Goal: Task Accomplishment & Management: Manage account settings

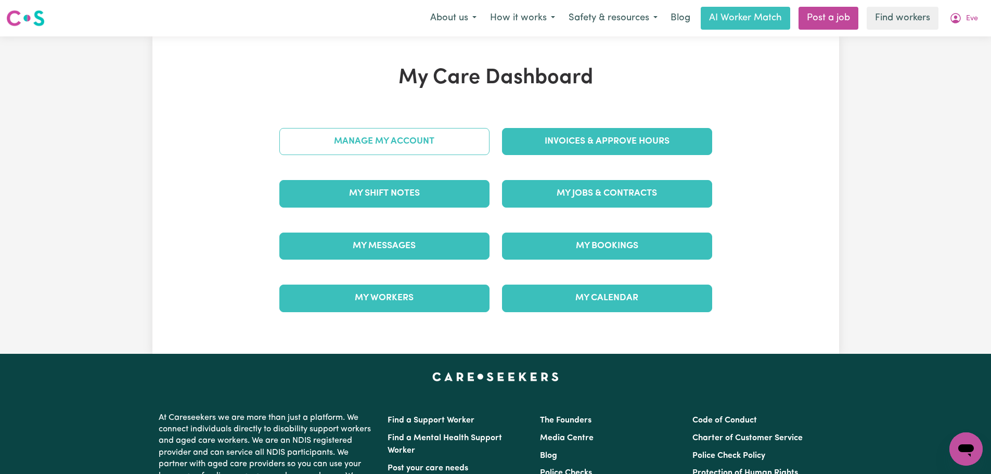
click at [431, 142] on link "Manage My Account" at bounding box center [384, 141] width 210 height 27
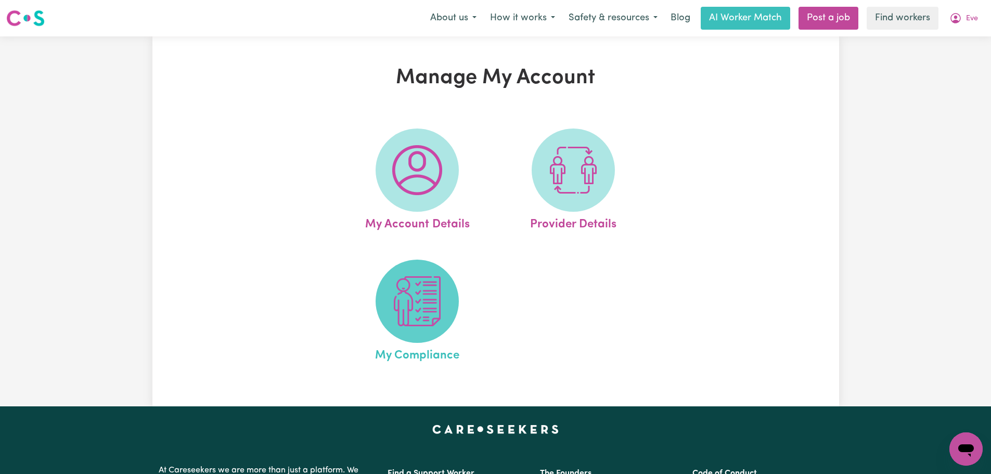
click at [428, 307] on img at bounding box center [417, 301] width 50 height 50
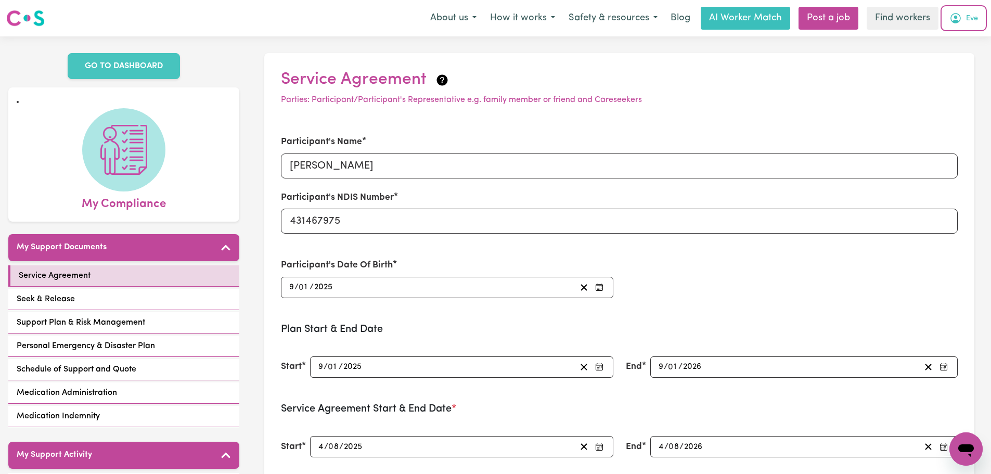
click at [981, 20] on button "Eve" at bounding box center [963, 18] width 42 height 22
click at [973, 36] on link "My Dashboard" at bounding box center [943, 41] width 82 height 20
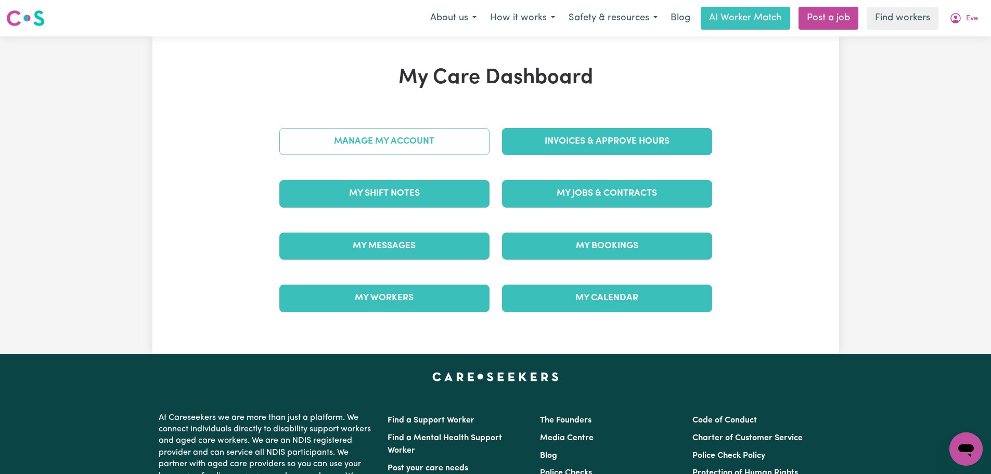
click at [484, 149] on link "Manage My Account" at bounding box center [384, 141] width 210 height 27
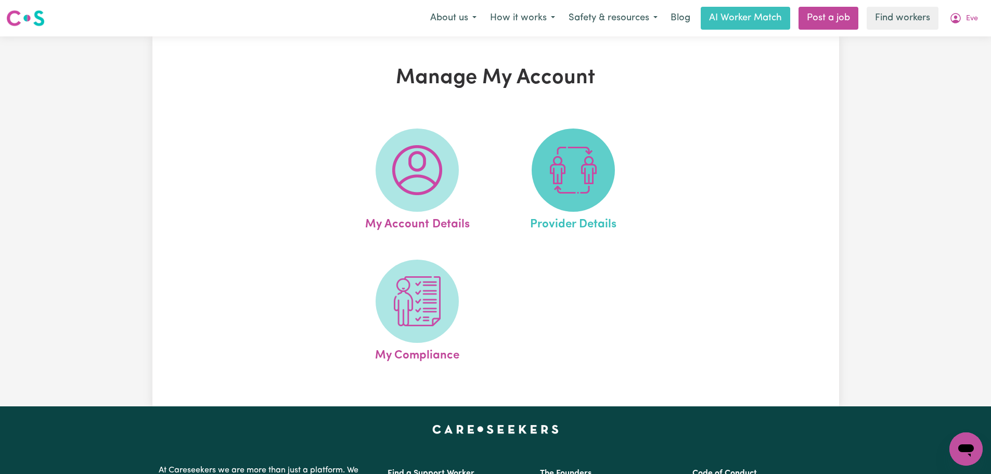
click at [599, 154] on span at bounding box center [572, 169] width 83 height 83
select select "NDIS_FUNDING_PLAN_MANAGED"
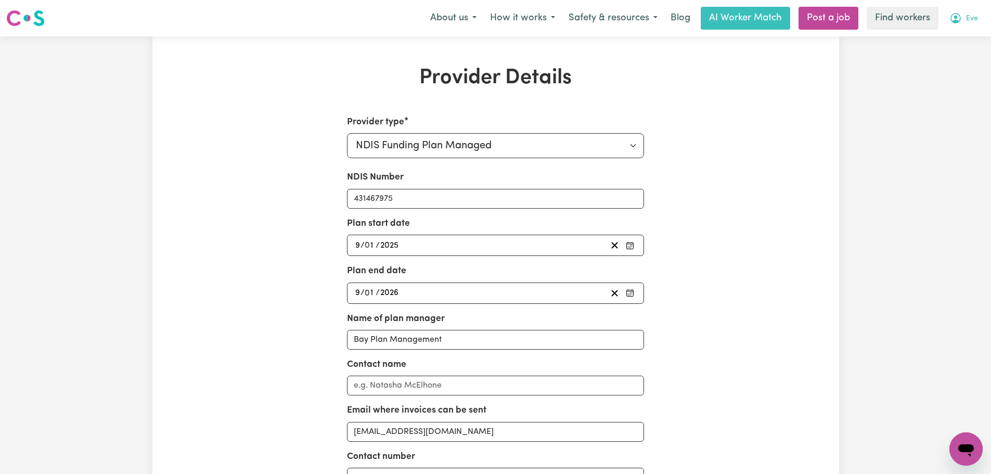
click at [958, 20] on icon "My Account" at bounding box center [955, 18] width 12 height 12
click at [959, 43] on link "My Dashboard" at bounding box center [943, 41] width 82 height 20
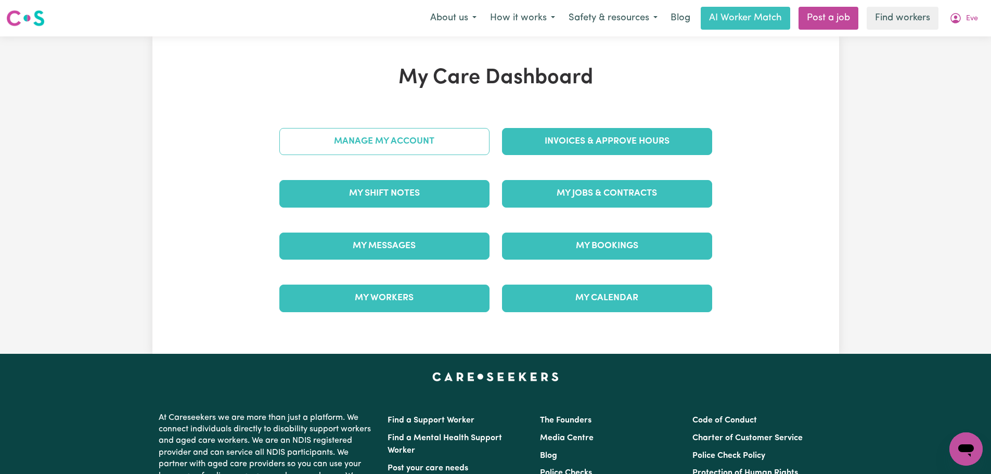
click at [422, 148] on link "Manage My Account" at bounding box center [384, 141] width 210 height 27
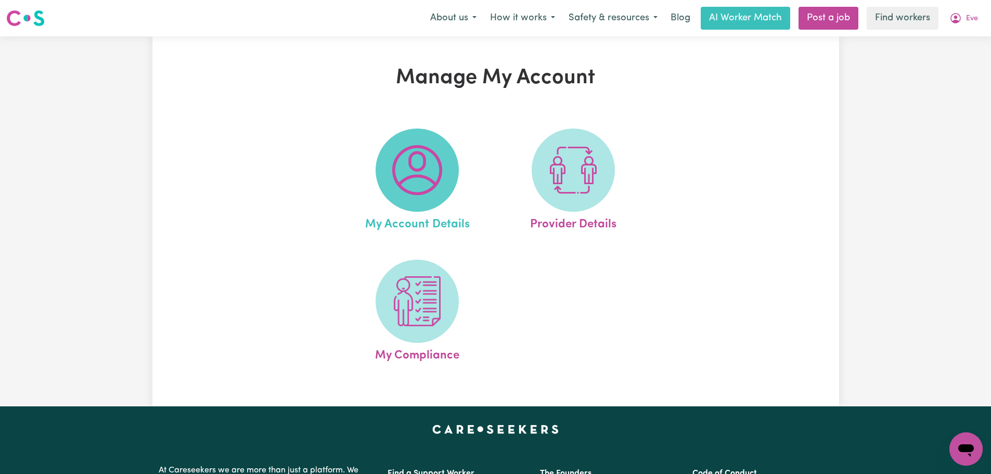
click at [436, 181] on img at bounding box center [417, 170] width 50 height 50
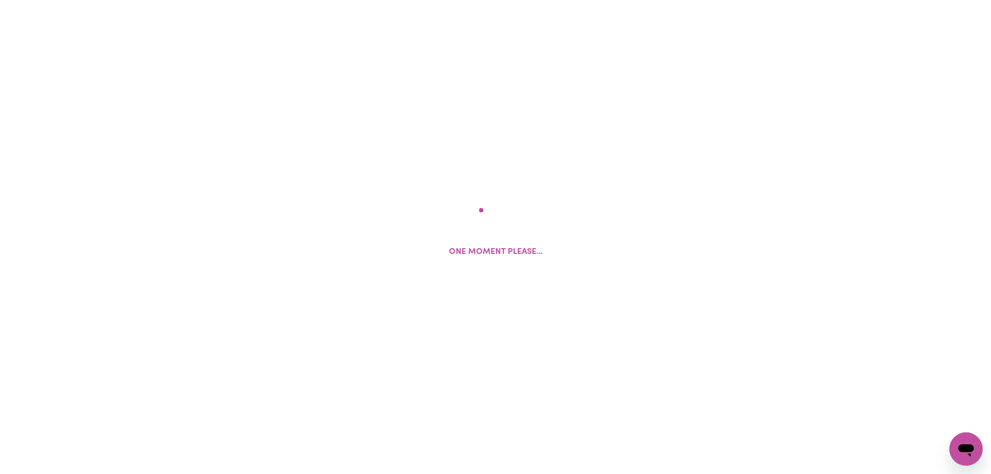
select select "Australian"
select select "text"
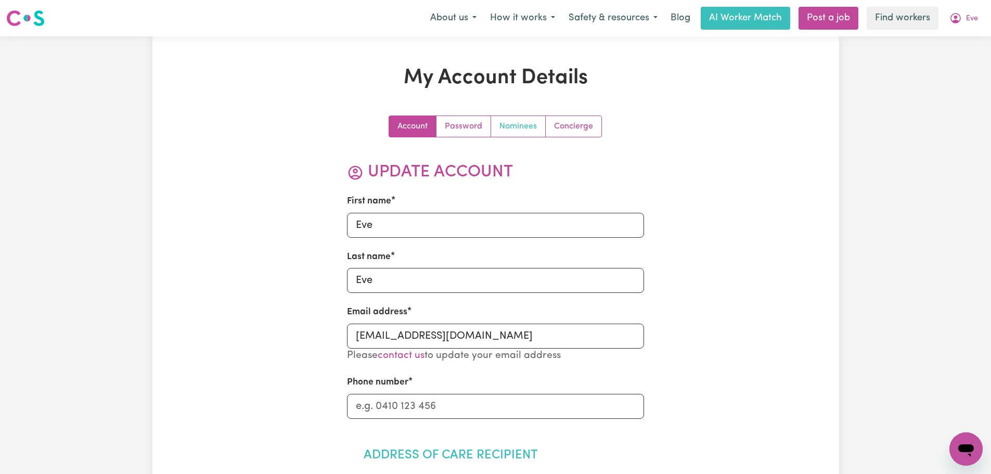
click at [525, 129] on link "Nominees" at bounding box center [518, 126] width 55 height 21
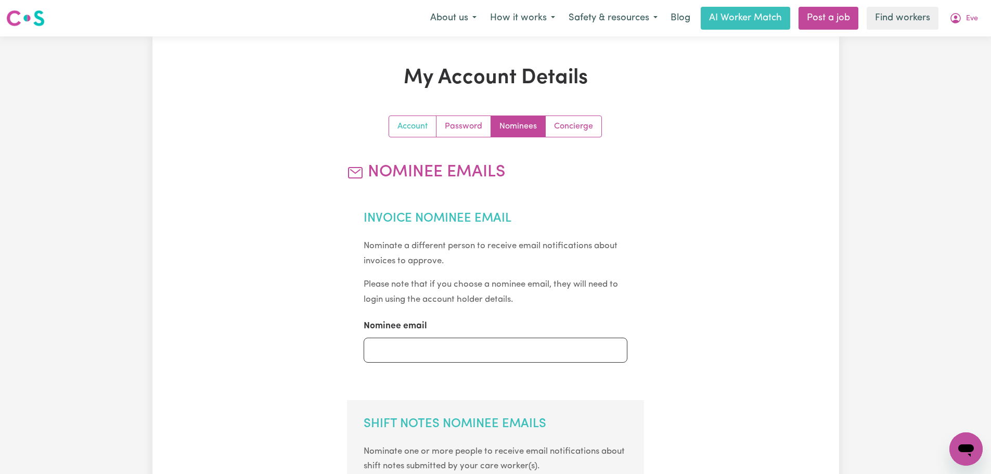
click at [404, 128] on link "Account" at bounding box center [412, 126] width 47 height 21
select select "Australian"
select select "text"
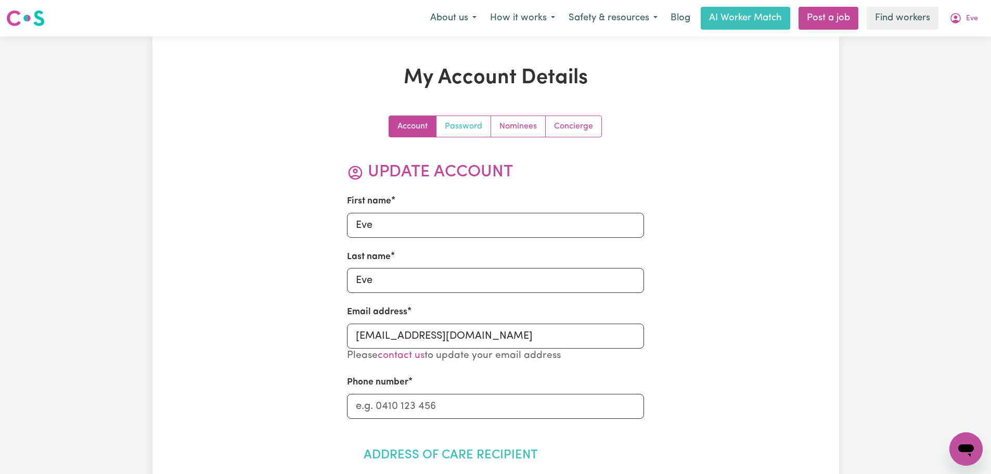
click at [472, 124] on link "Password" at bounding box center [463, 126] width 55 height 21
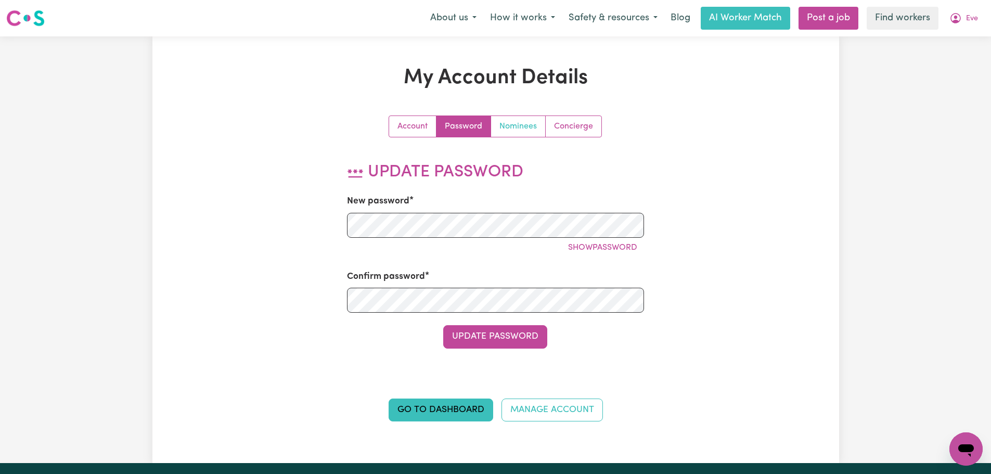
click at [514, 124] on link "Nominees" at bounding box center [518, 126] width 55 height 21
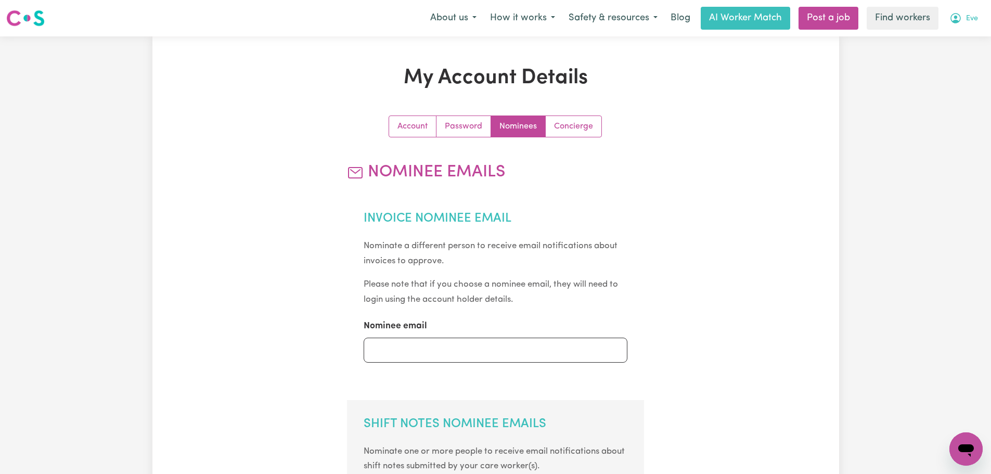
click at [970, 26] on button "Eve" at bounding box center [963, 18] width 42 height 22
click at [968, 40] on link "My Dashboard" at bounding box center [943, 41] width 82 height 20
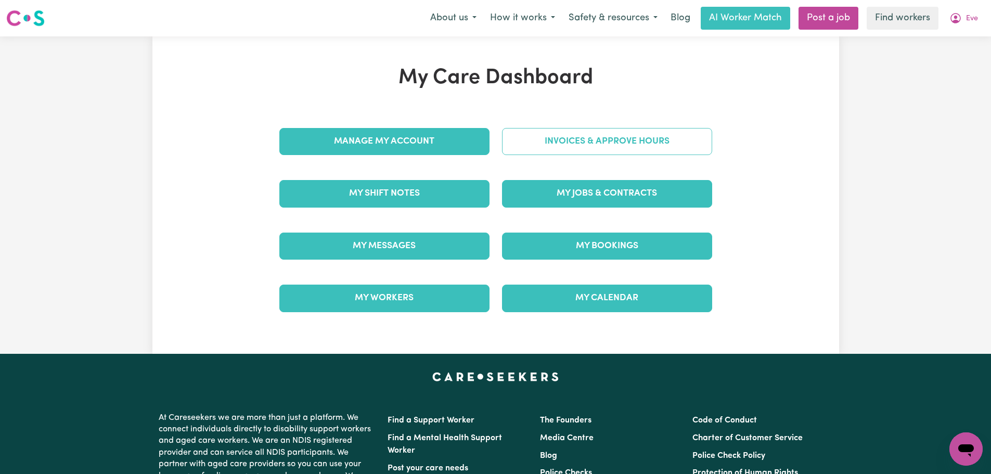
click at [570, 140] on link "Invoices & Approve Hours" at bounding box center [607, 141] width 210 height 27
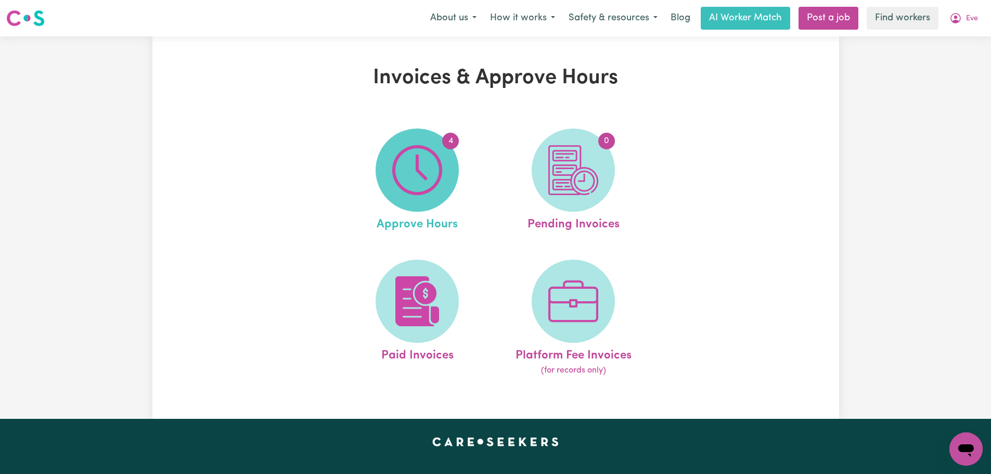
click at [451, 177] on span "4" at bounding box center [416, 169] width 83 height 83
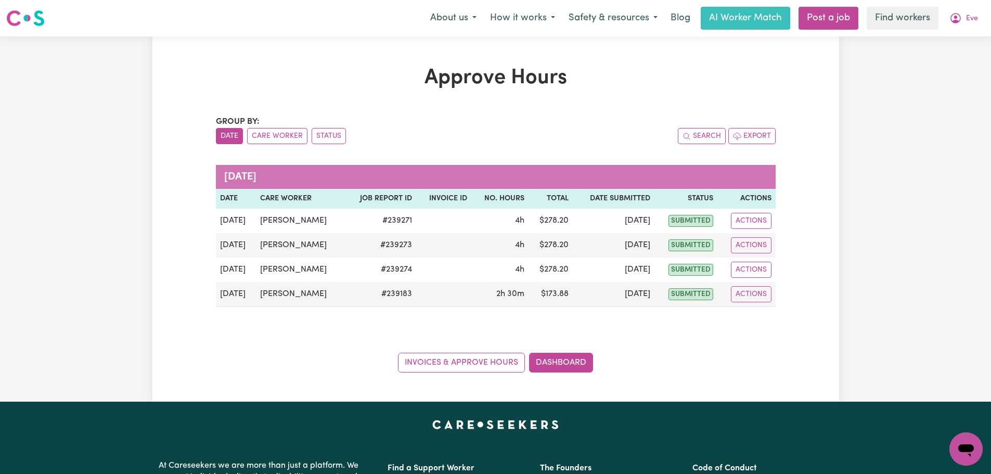
click at [639, 341] on div "Invoices & Approve Hours Dashboard" at bounding box center [496, 356] width 560 height 32
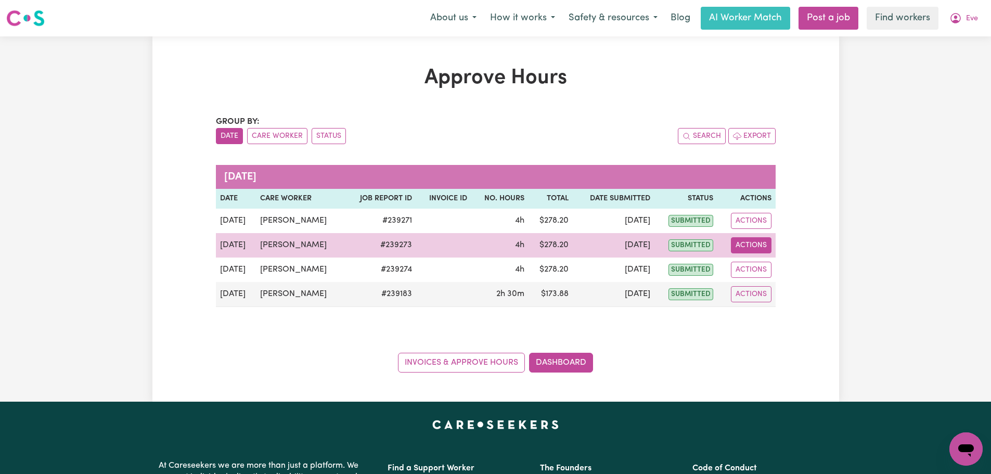
click at [744, 247] on button "Actions" at bounding box center [751, 245] width 41 height 16
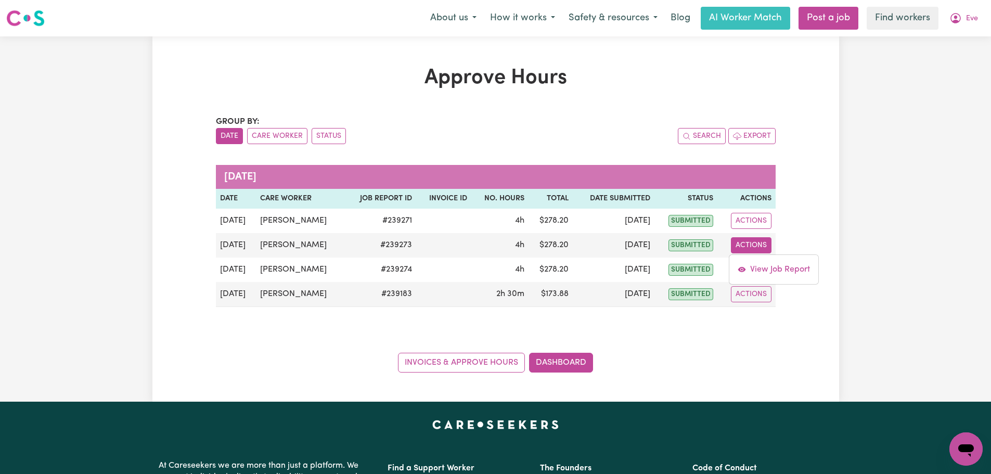
drag, startPoint x: 752, startPoint y: 391, endPoint x: 747, endPoint y: 389, distance: 5.4
click at [752, 391] on div "Approve Hours Group by: Date Care Worker Status Search Export [DATE] Date Care …" at bounding box center [495, 218] width 686 height 365
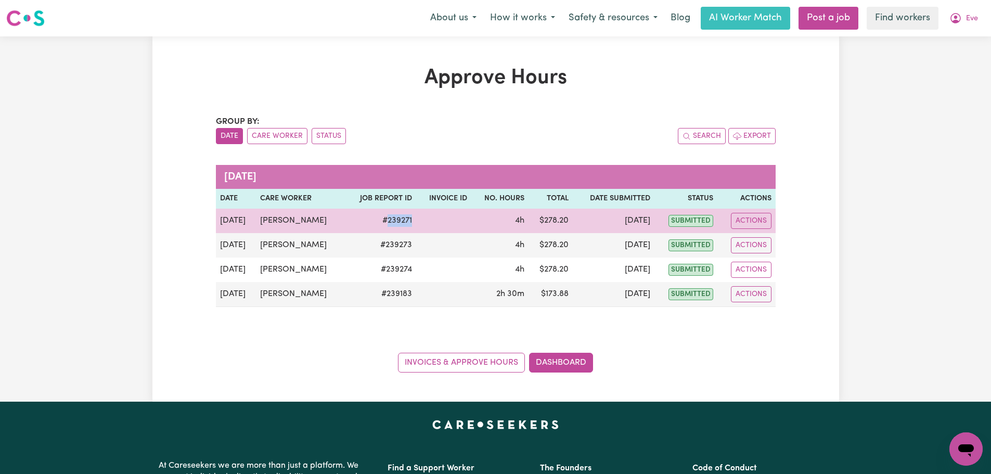
drag, startPoint x: 437, startPoint y: 223, endPoint x: 398, endPoint y: 224, distance: 39.5
click at [398, 224] on tr "[DATE] [PERSON_NAME] # 239271 4h $ 278.20 [DATE] submitted Actions" at bounding box center [496, 221] width 560 height 24
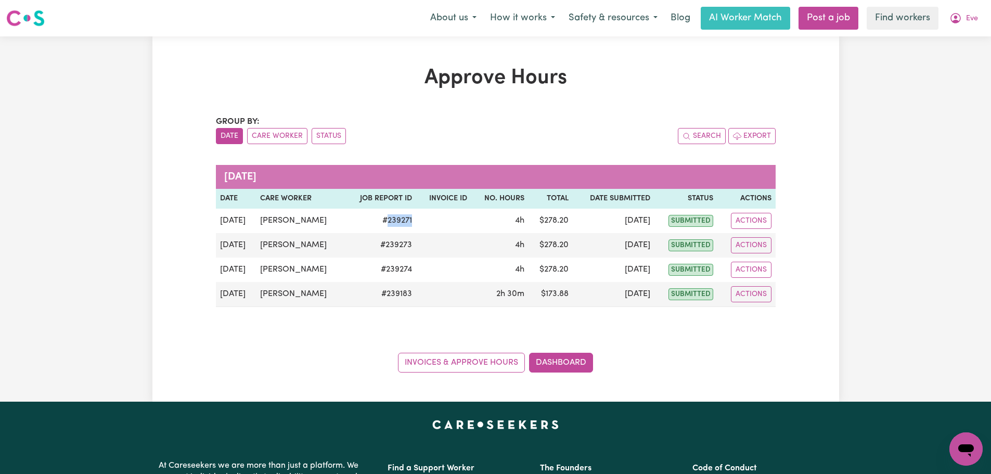
copy td "239271"
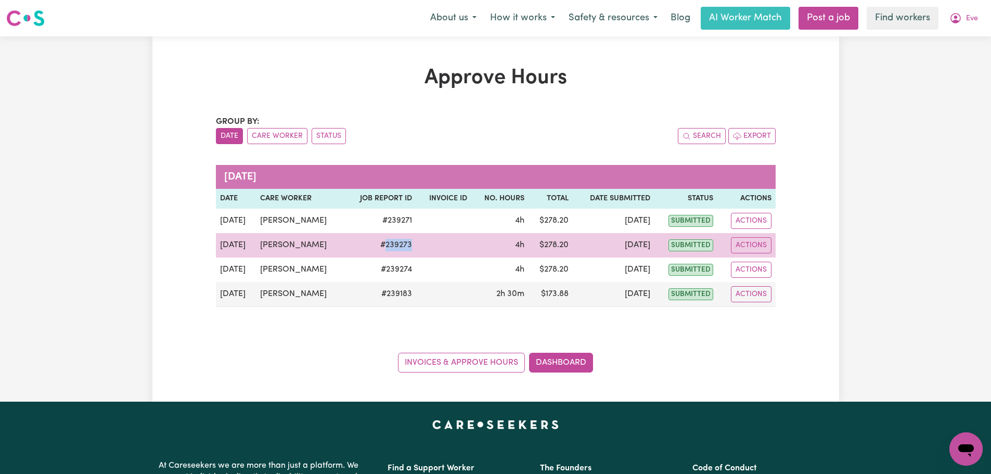
drag, startPoint x: 401, startPoint y: 244, endPoint x: 395, endPoint y: 244, distance: 6.2
click at [395, 244] on tr "[DATE] [PERSON_NAME] # 239273 4h $ 278.20 [DATE] submitted Actions View Job Rep…" at bounding box center [496, 245] width 560 height 24
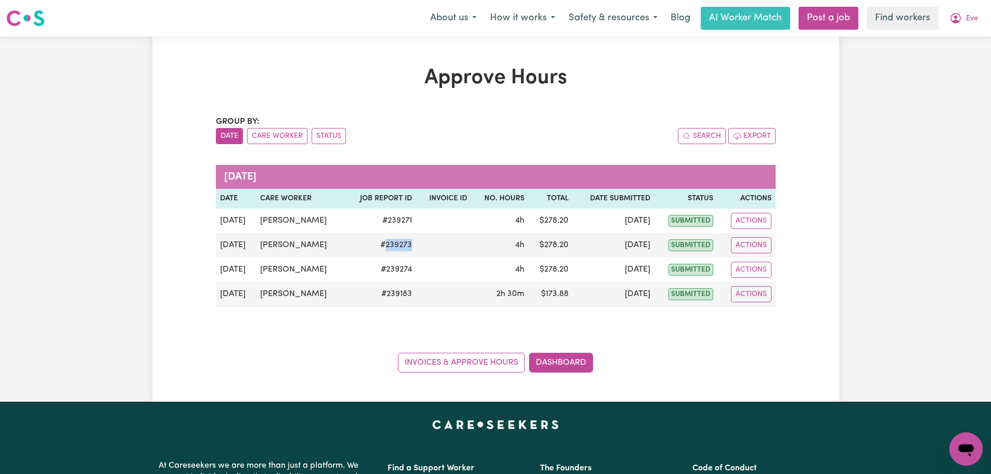
copy td "239273"
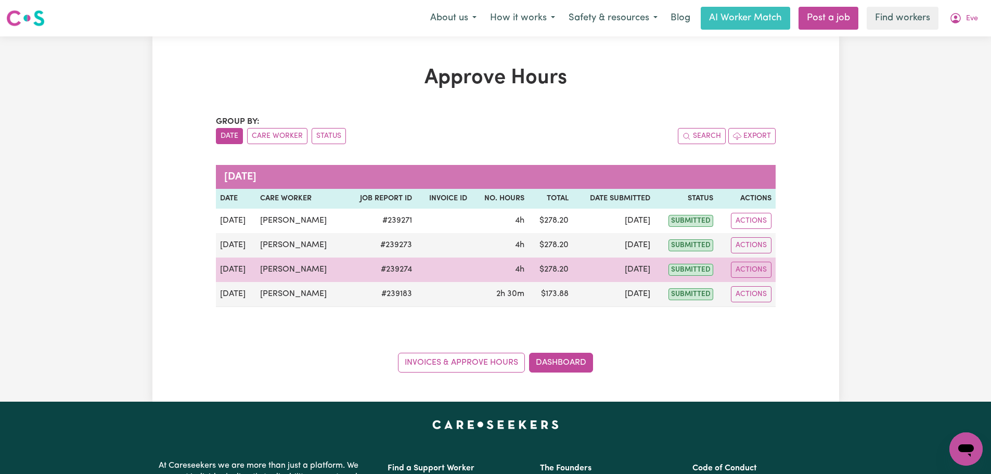
click at [431, 272] on td at bounding box center [443, 269] width 55 height 24
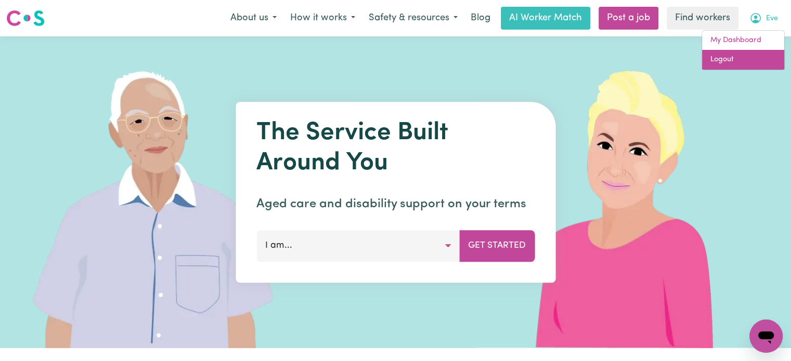
click at [747, 59] on link "Logout" at bounding box center [743, 60] width 82 height 20
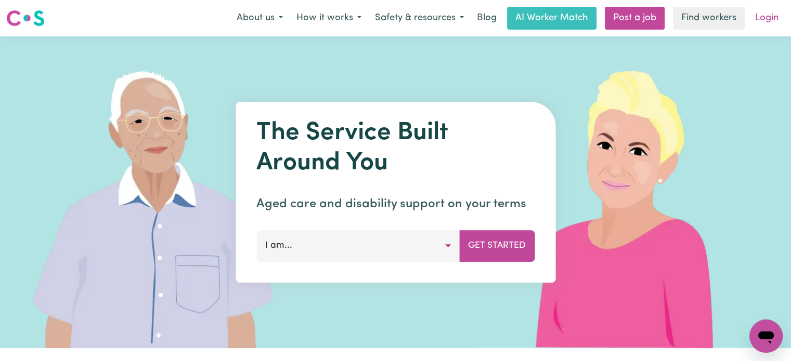
click at [775, 12] on link "Login" at bounding box center [767, 18] width 36 height 23
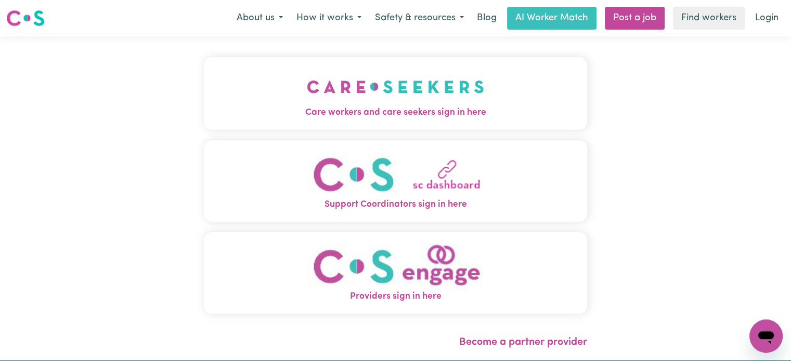
click at [396, 90] on img "Care workers and care seekers sign in here" at bounding box center [395, 87] width 177 height 38
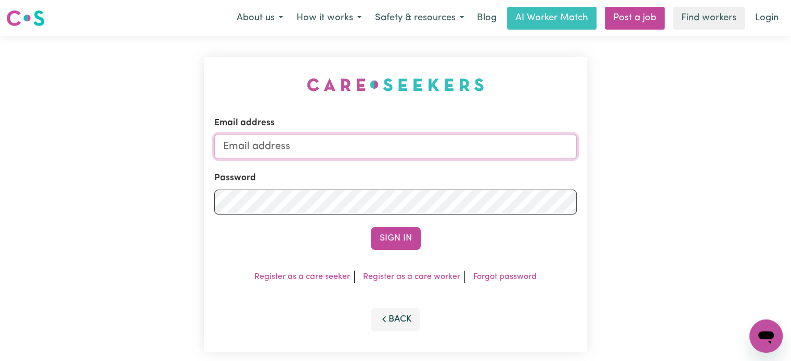
type input "lindsay+engage@careseekers.com.au"
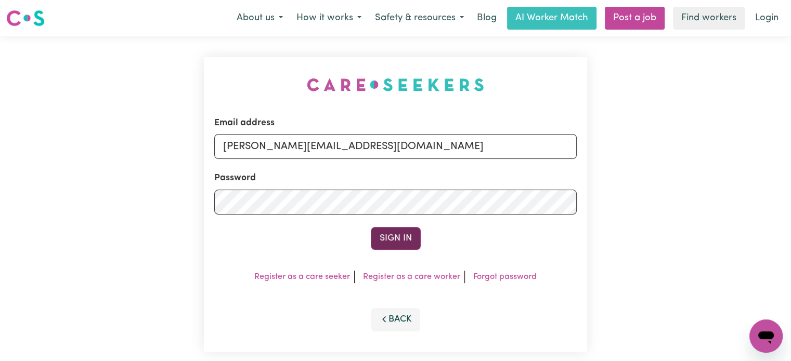
click at [387, 237] on button "Sign In" at bounding box center [396, 238] width 50 height 23
